Goal: Task Accomplishment & Management: Manage account settings

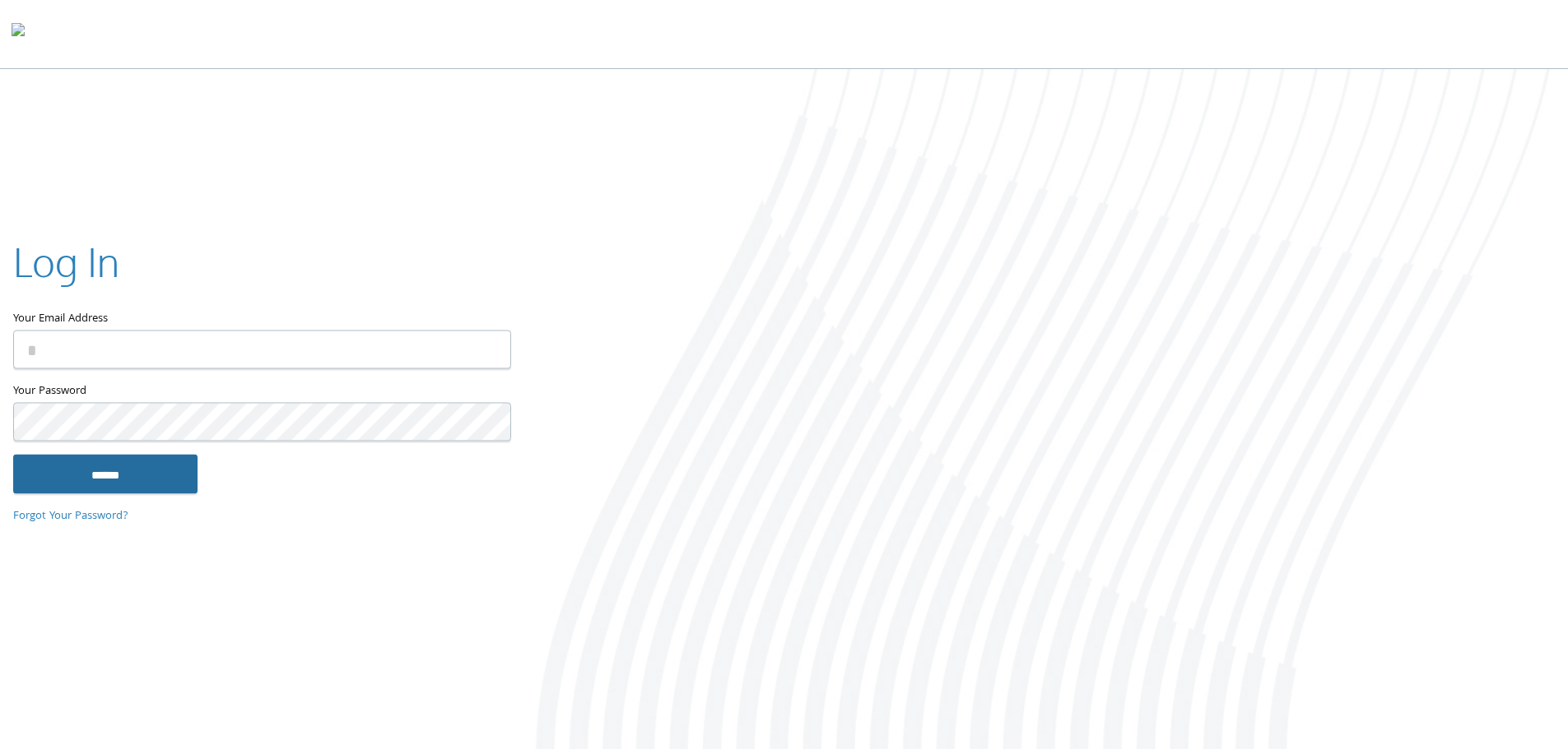
type input "**********"
click at [82, 476] on input "******" at bounding box center [105, 474] width 184 height 39
click at [125, 462] on input "******" at bounding box center [105, 474] width 184 height 39
